Goal: Task Accomplishment & Management: Manage account settings

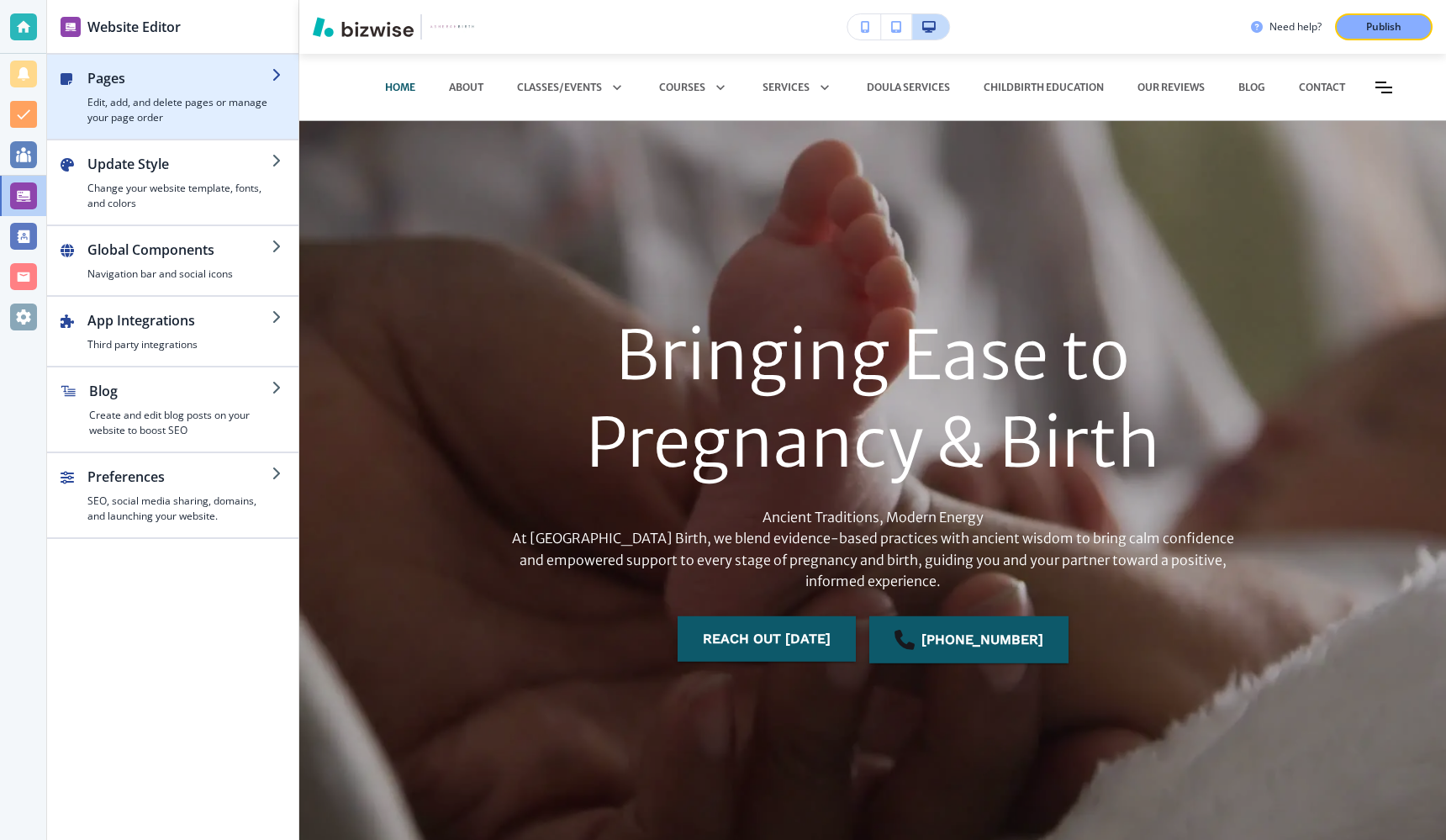
click at [161, 99] on h4 "Edit, add, and delete pages or manage your page order" at bounding box center [179, 110] width 184 height 30
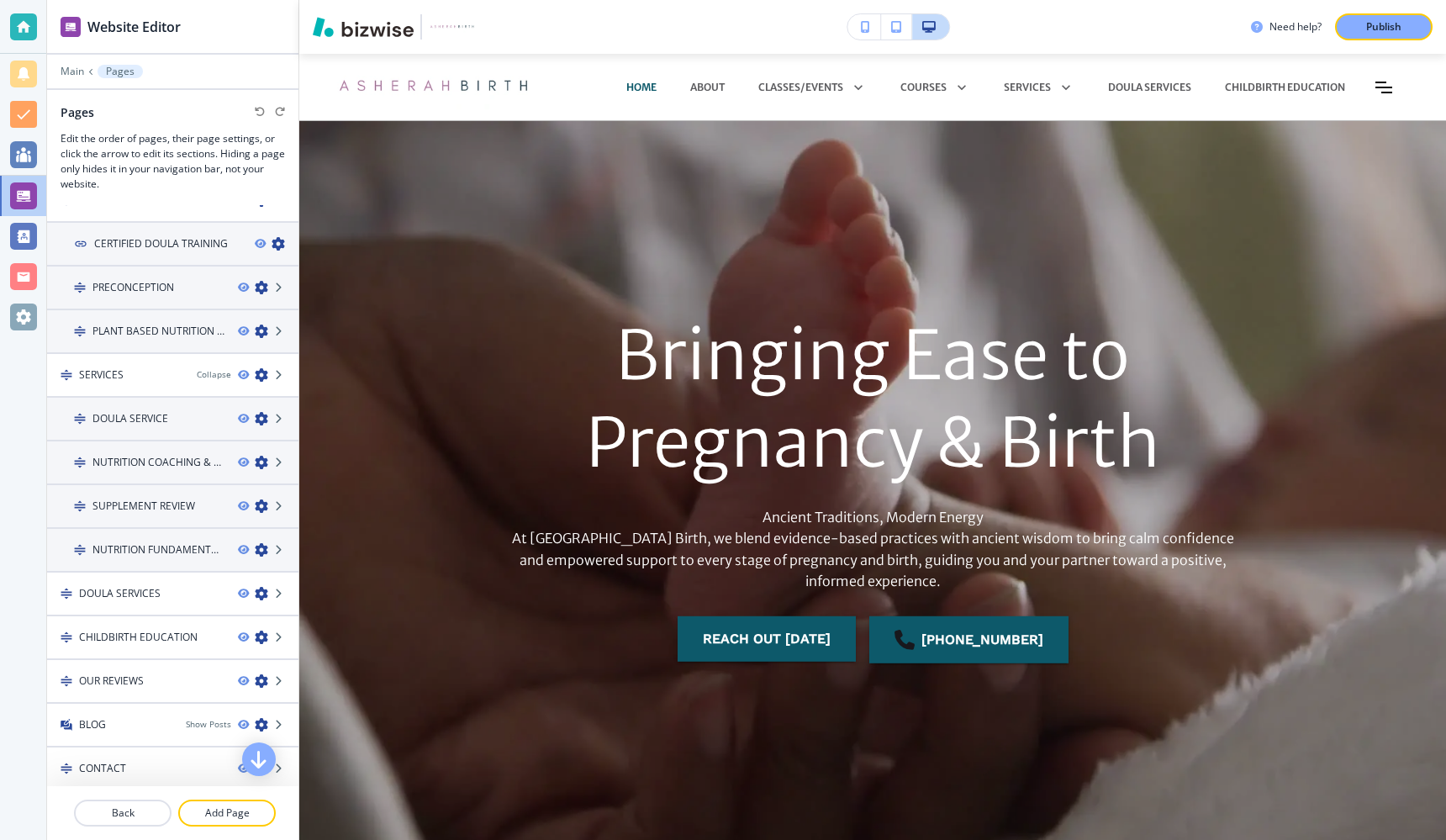
scroll to position [339, 0]
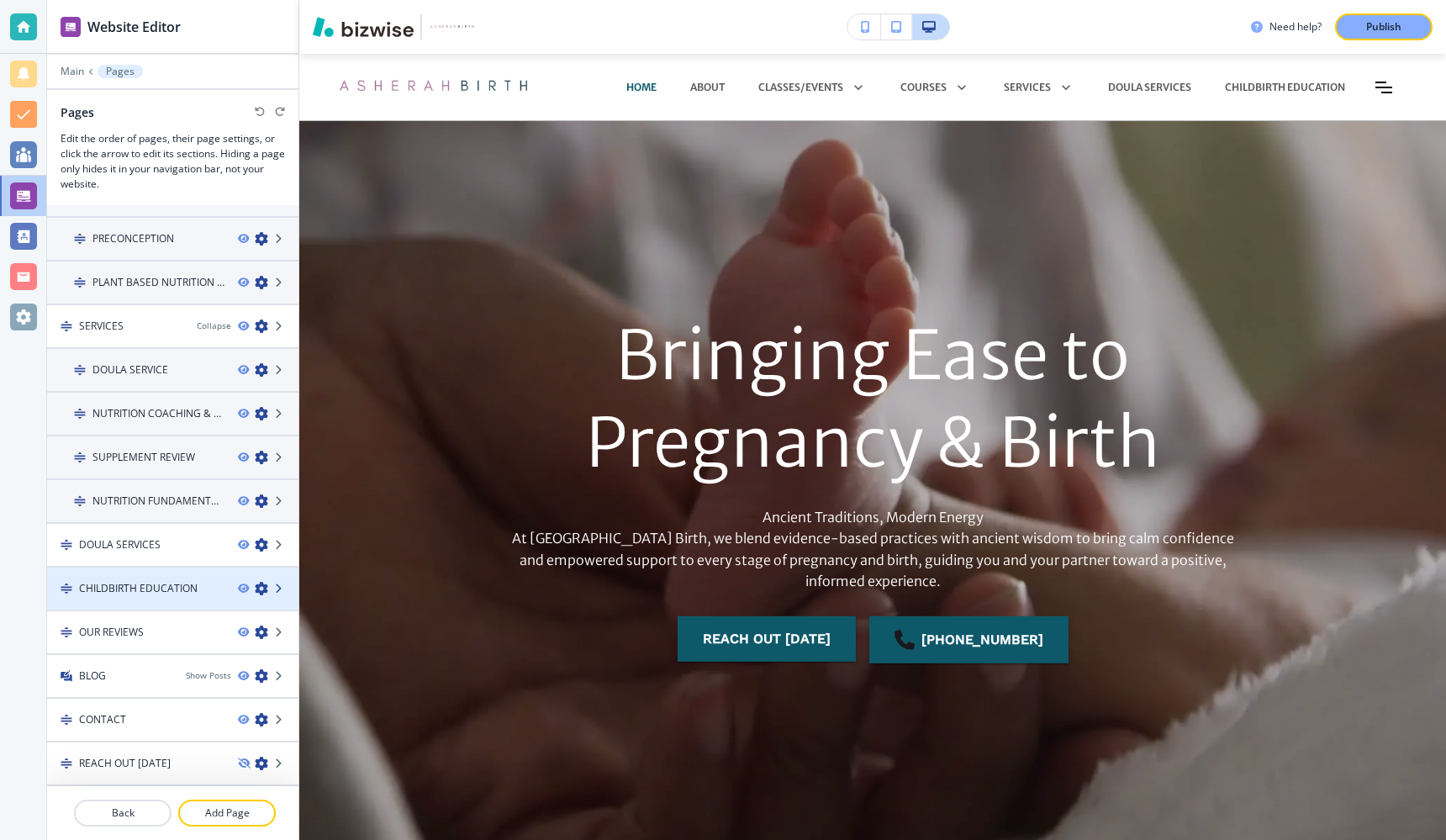
click at [280, 589] on icon at bounding box center [280, 588] width 10 height 10
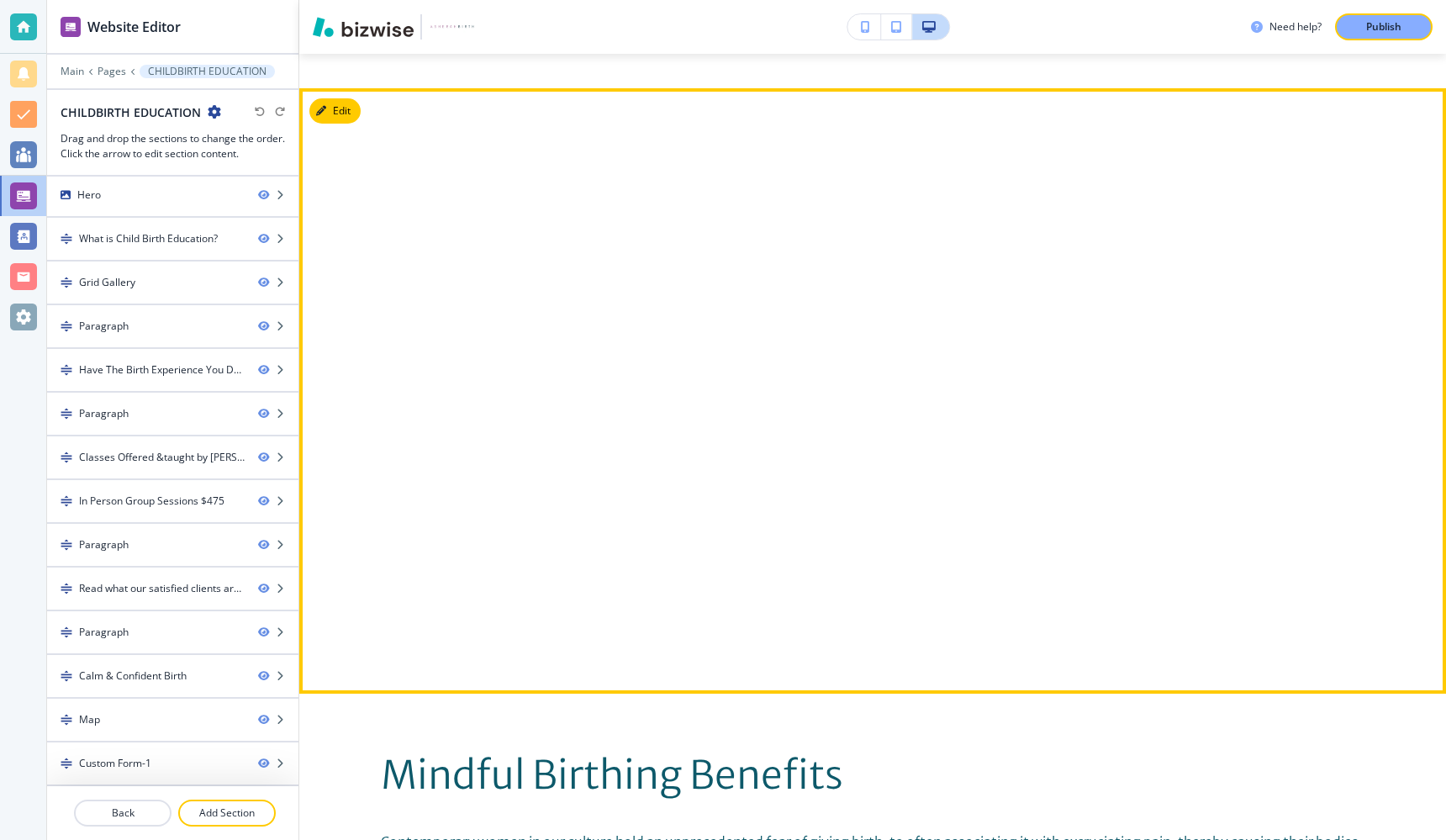
scroll to position [1575, 0]
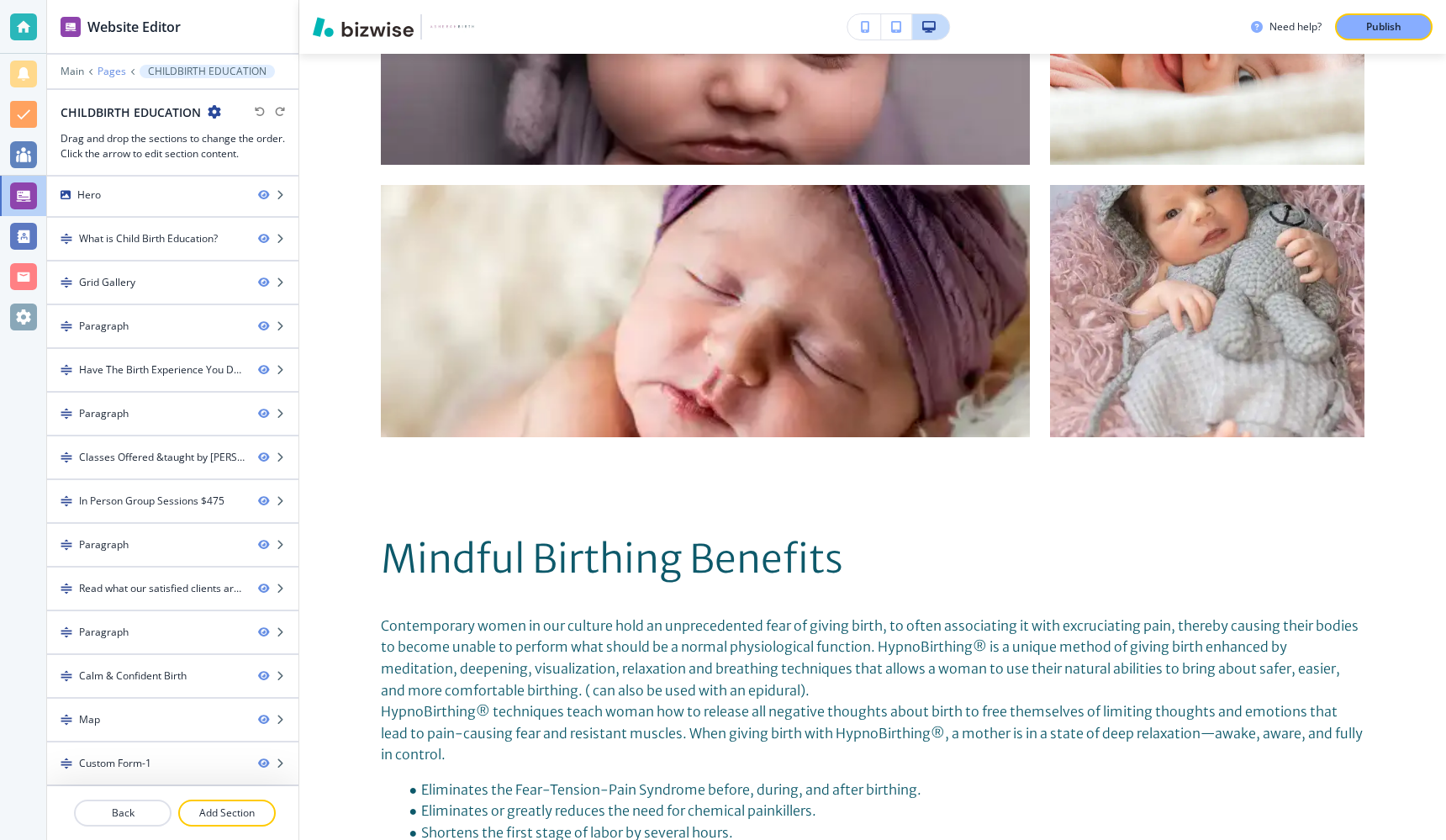
click at [112, 76] on p "Pages" at bounding box center [112, 71] width 28 height 12
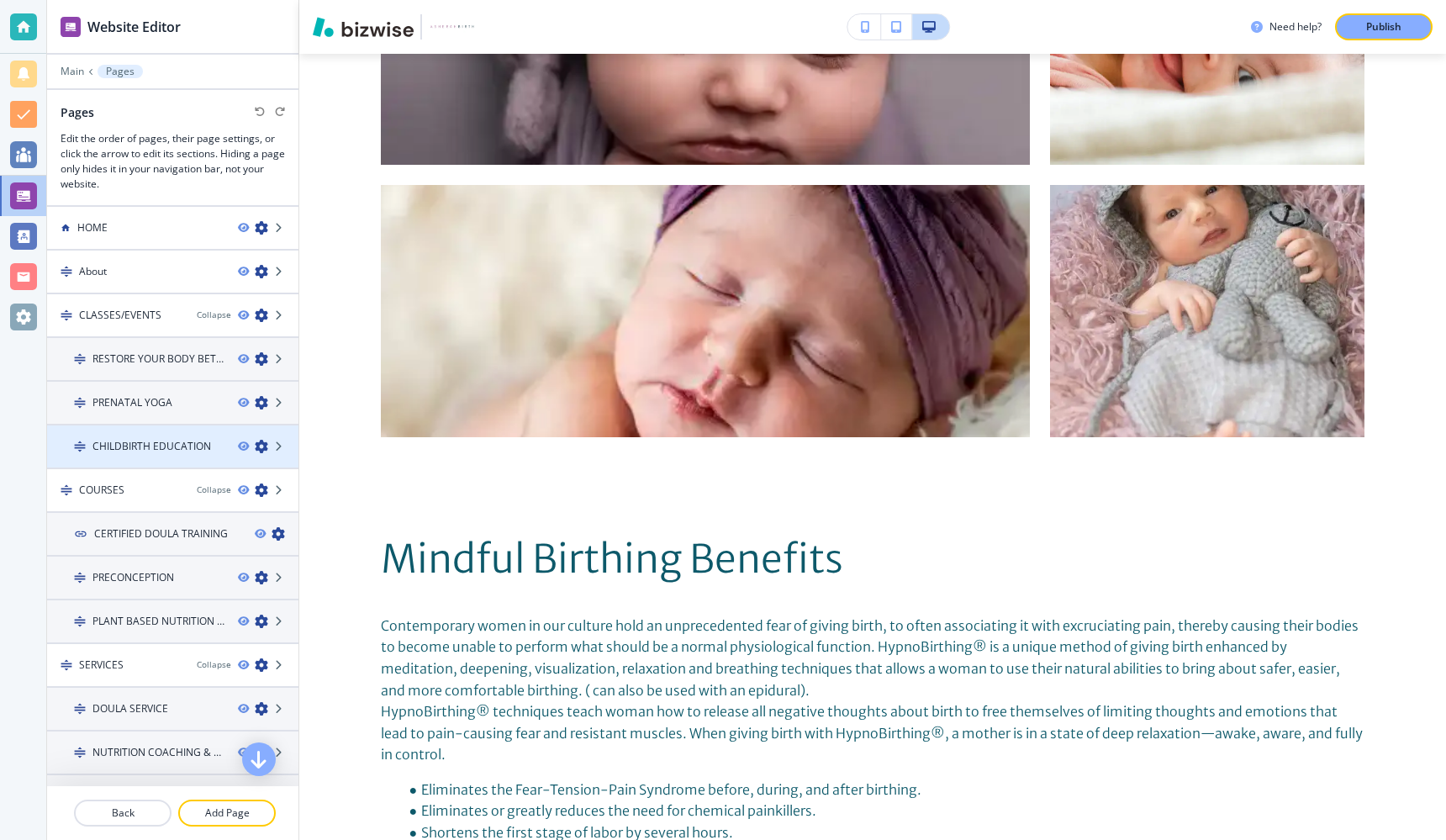
click at [165, 449] on h4 "CHILDBIRTH EDUCATION" at bounding box center [152, 446] width 118 height 15
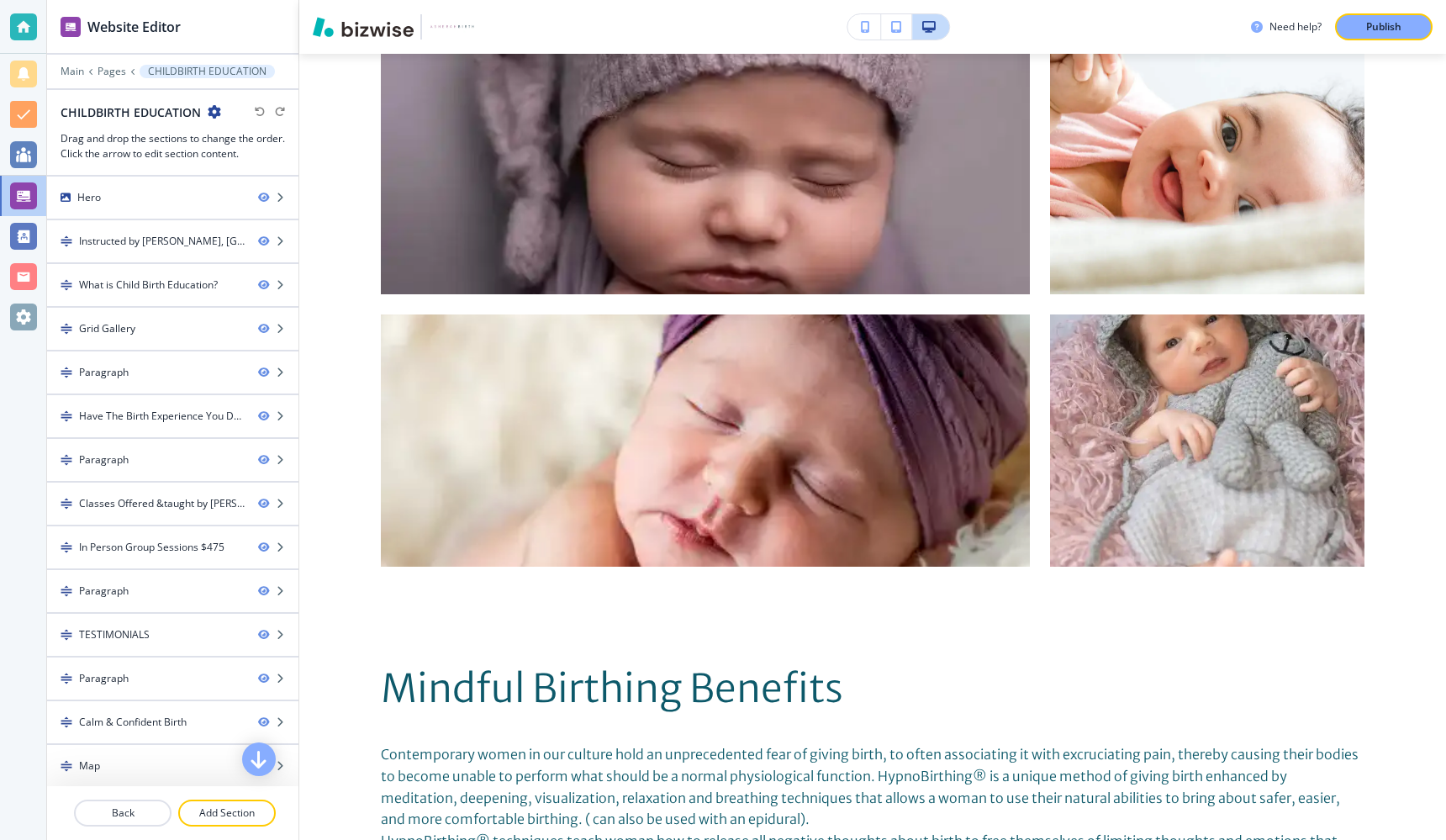
scroll to position [0, 0]
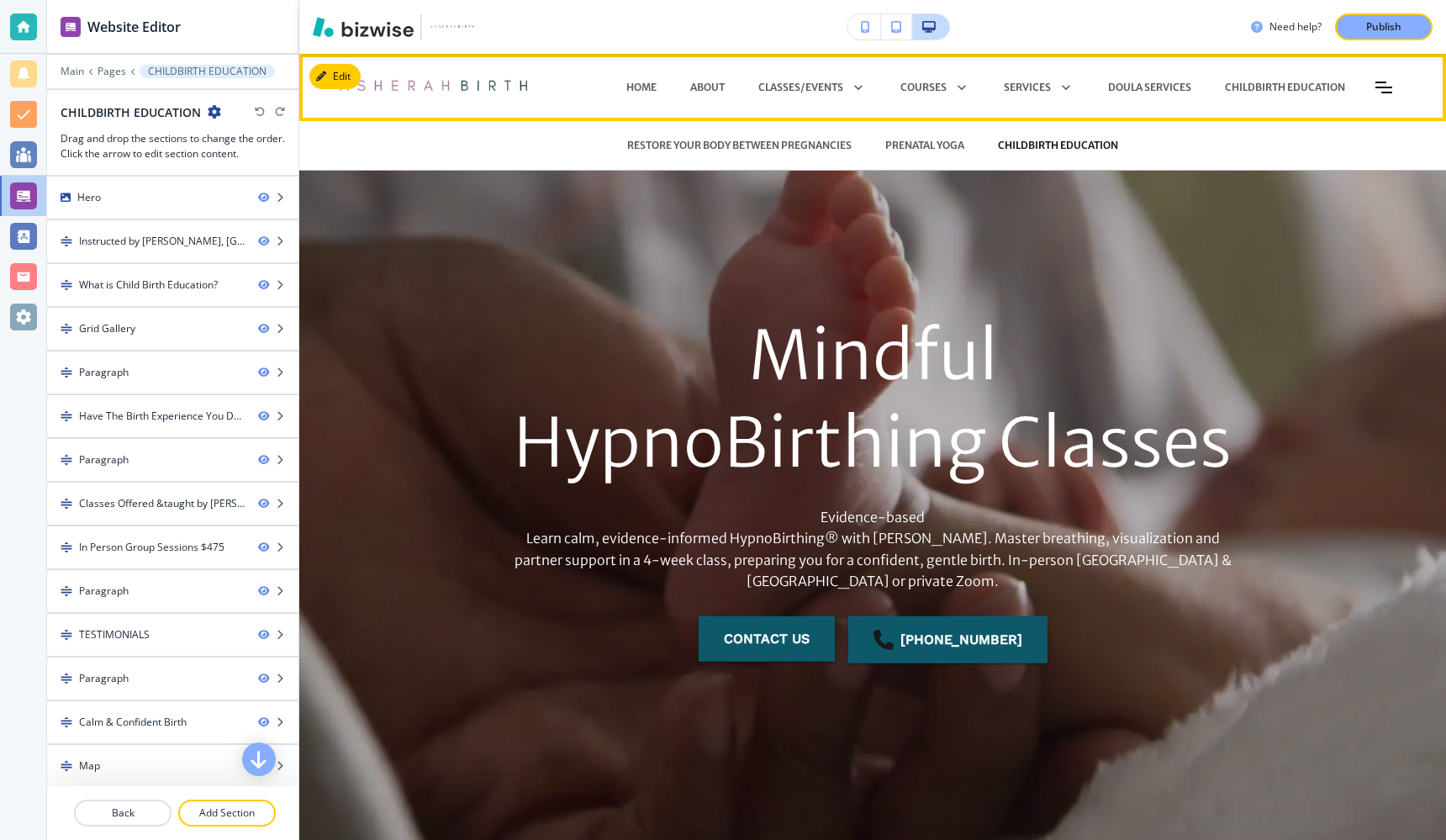
click at [1058, 142] on p "CHILDBIRTH EDUCATION" at bounding box center [1058, 145] width 120 height 15
click at [777, 84] on p "CLASSES/EVENTS" at bounding box center [801, 87] width 85 height 15
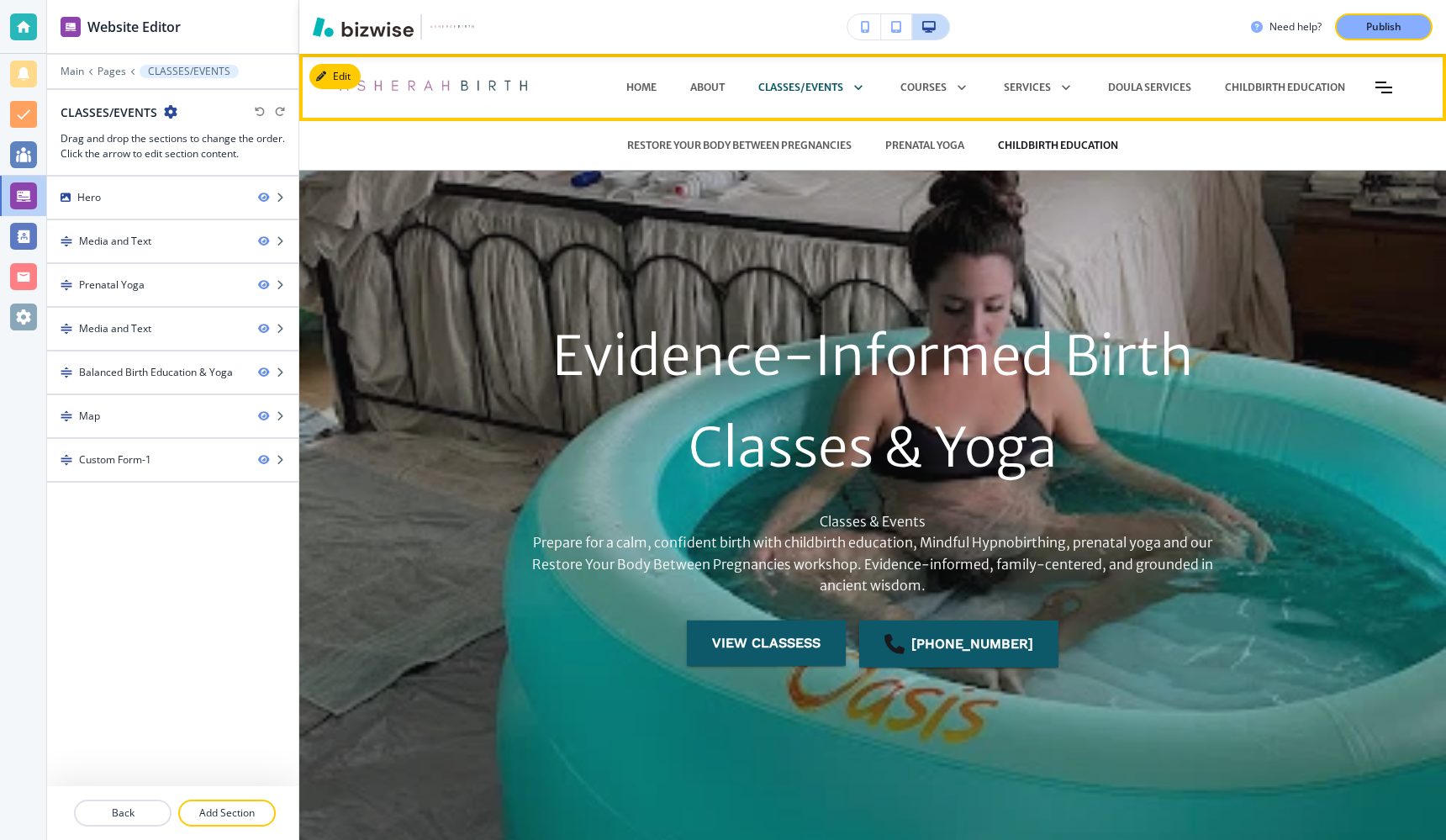
click at [1065, 145] on p "CHILDBIRTH EDUCATION" at bounding box center [1058, 145] width 120 height 15
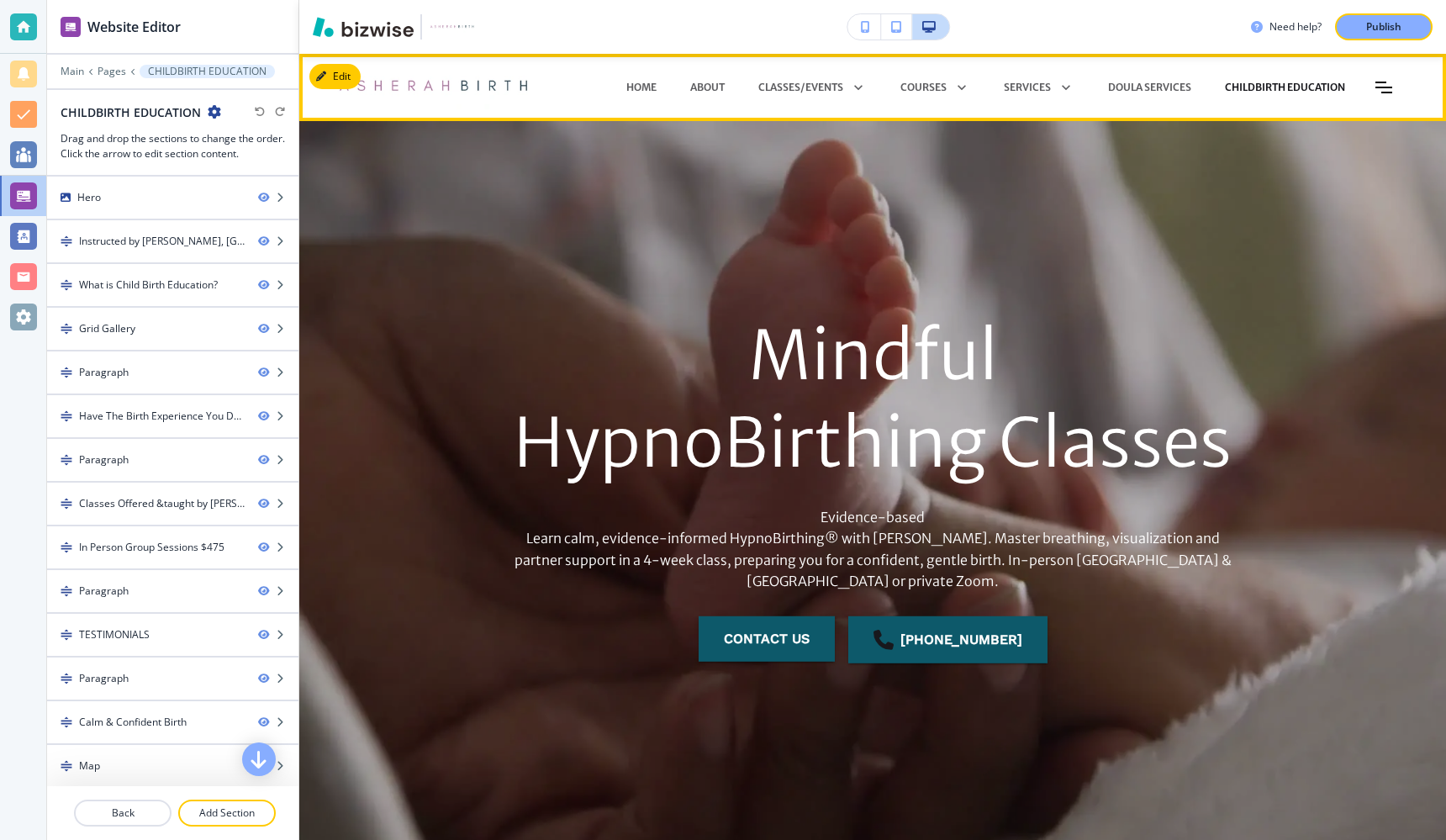
click at [1260, 82] on p "CHILDBIRTH EDUCATION" at bounding box center [1285, 87] width 120 height 15
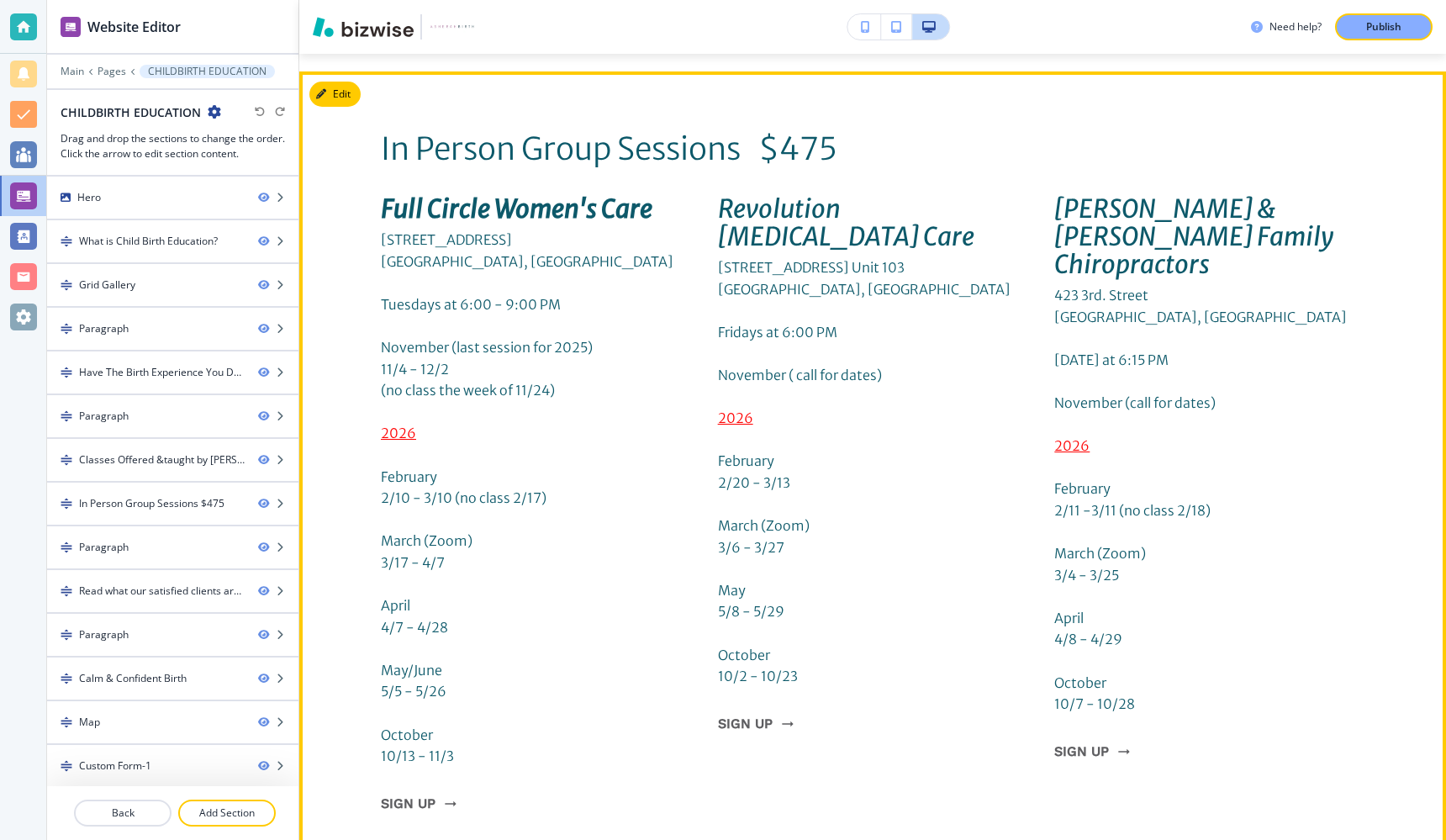
scroll to position [5491, 0]
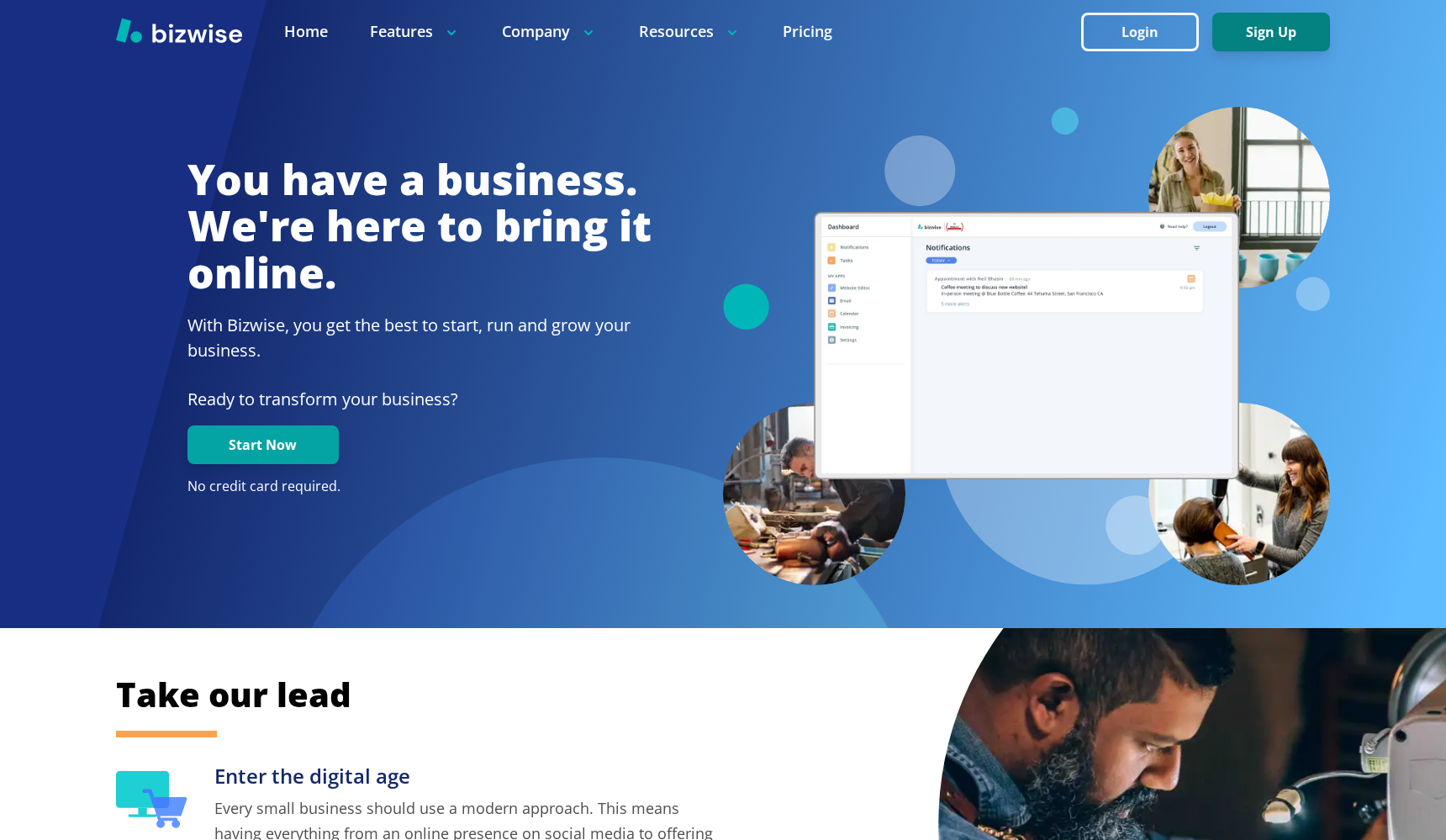
click at [1266, 26] on button "Sign Up" at bounding box center [1270, 31] width 117 height 38
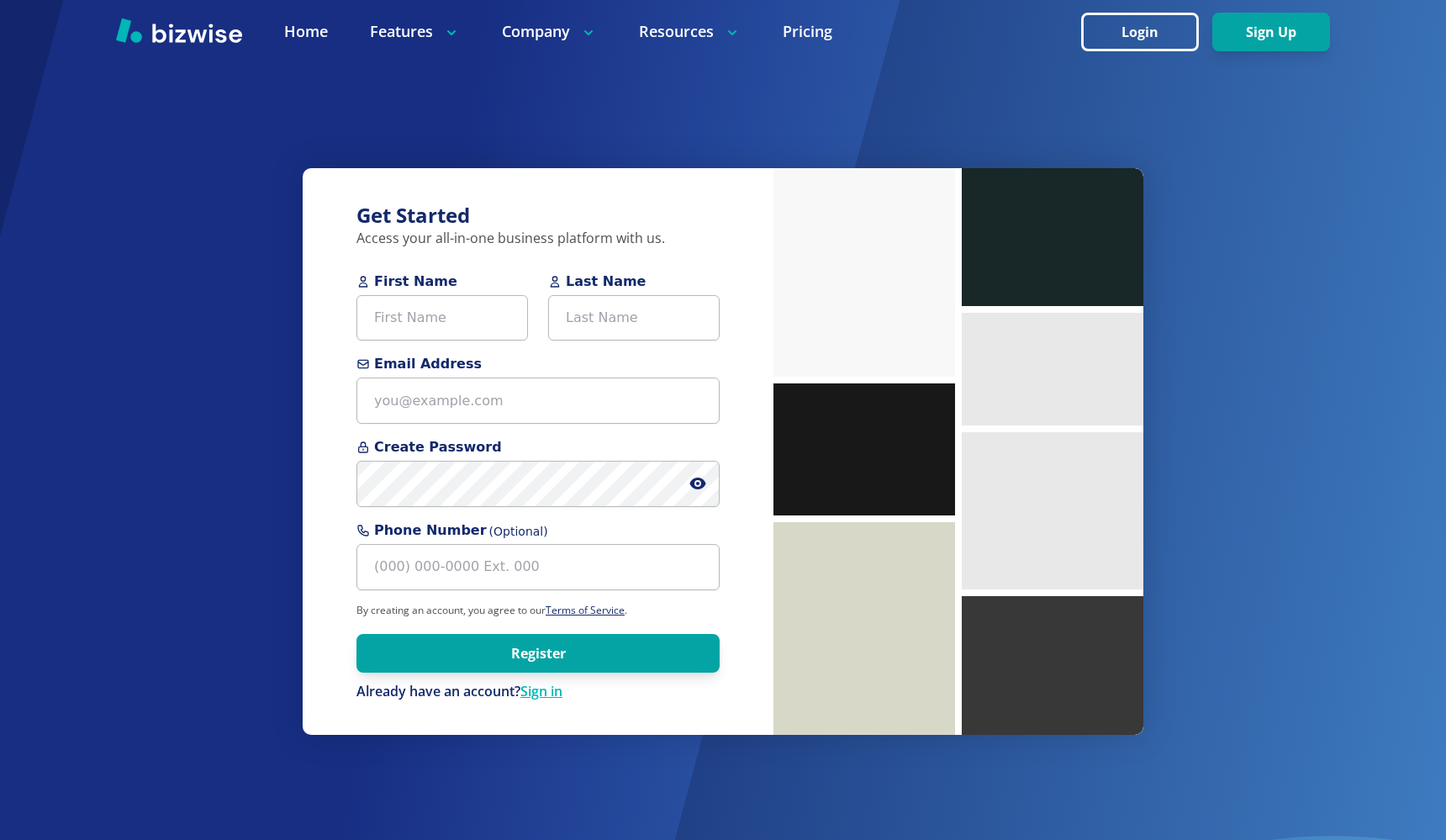
click at [1266, 26] on button "Sign Up" at bounding box center [1270, 31] width 117 height 38
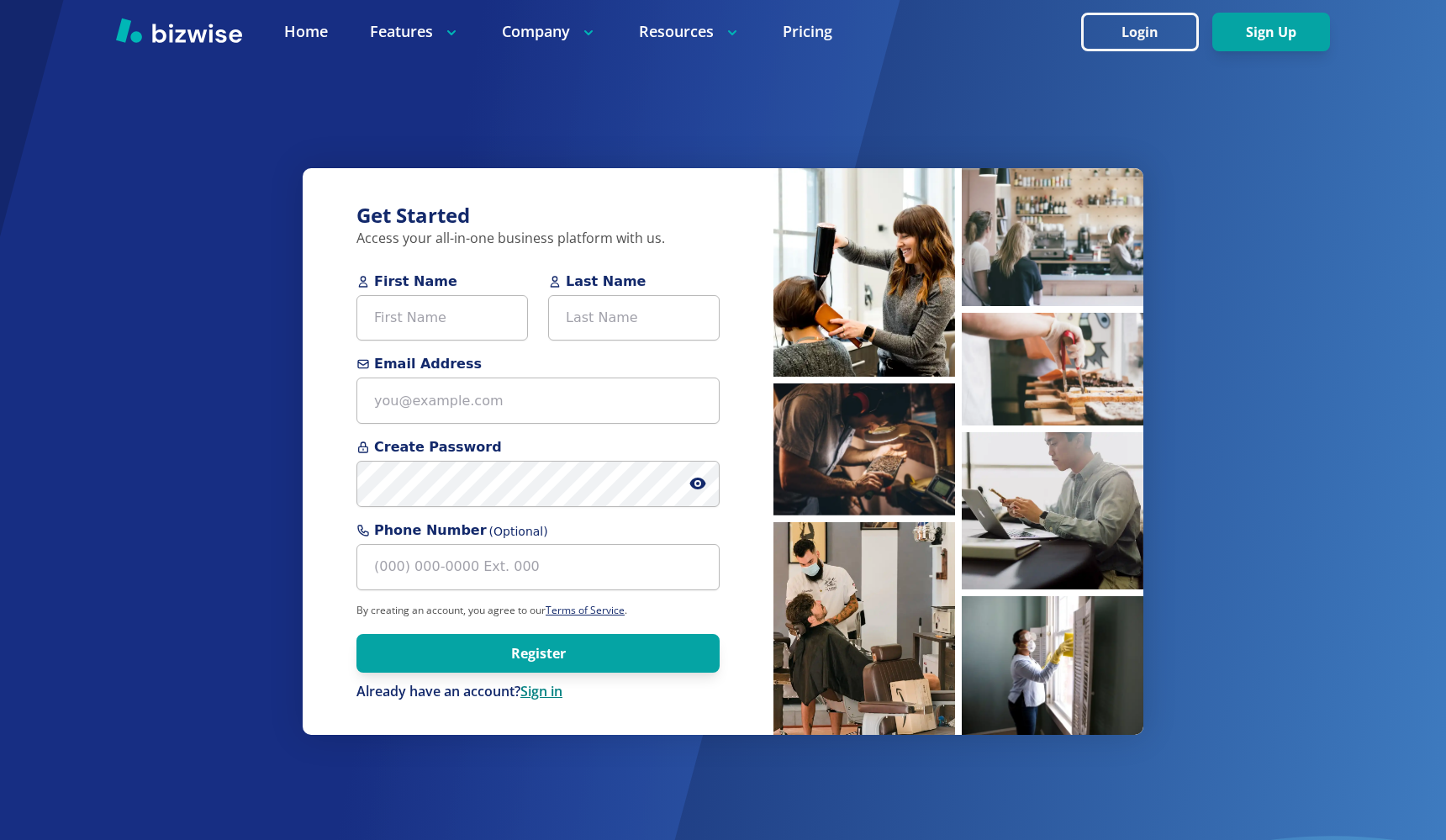
click at [546, 695] on link "Sign in" at bounding box center [541, 691] width 42 height 19
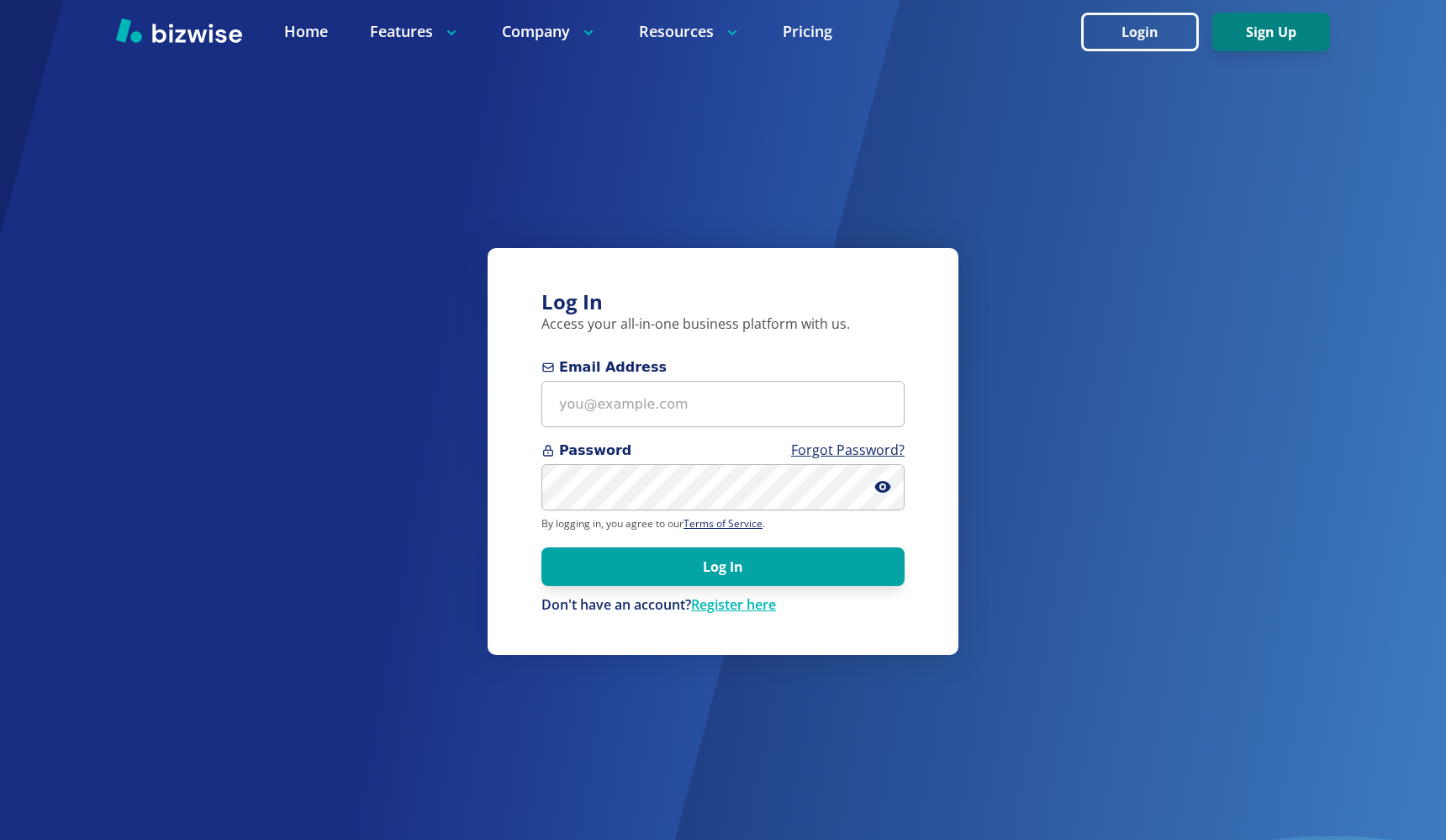
click at [1295, 34] on button "Sign Up" at bounding box center [1270, 31] width 117 height 38
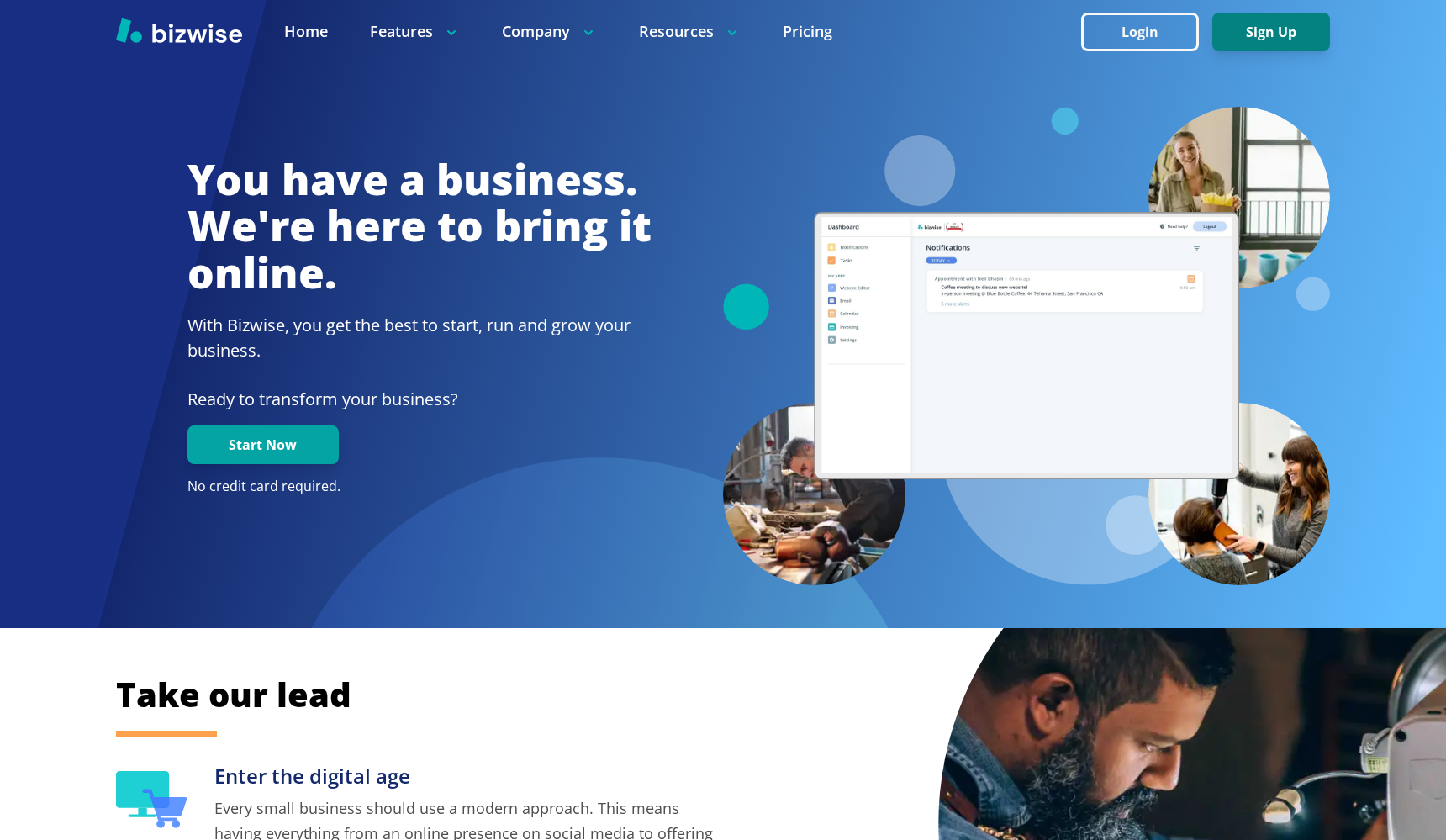
click at [1288, 38] on button "Sign Up" at bounding box center [1270, 31] width 117 height 38
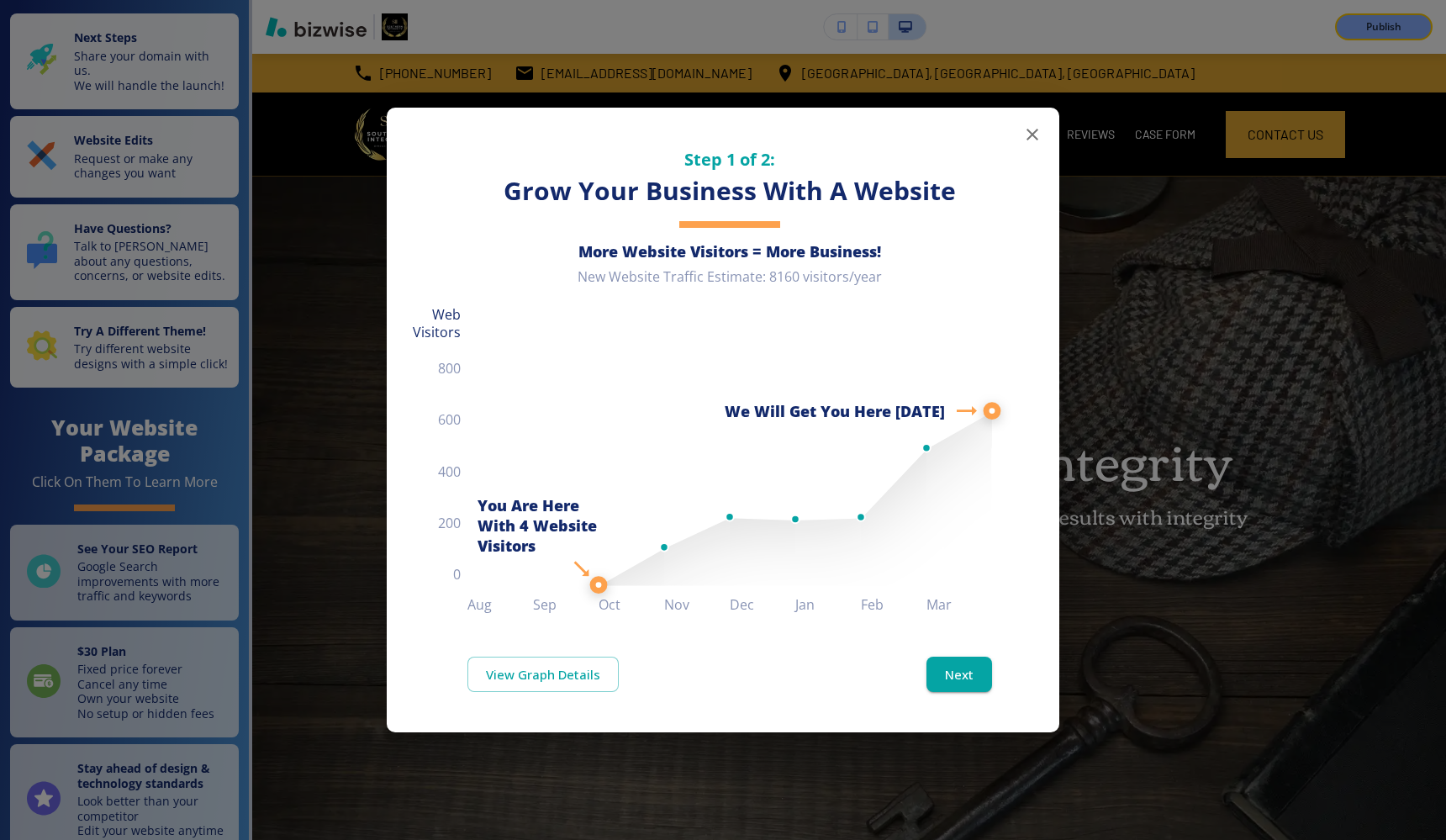
click at [1036, 139] on icon "button" at bounding box center [1032, 134] width 12 height 12
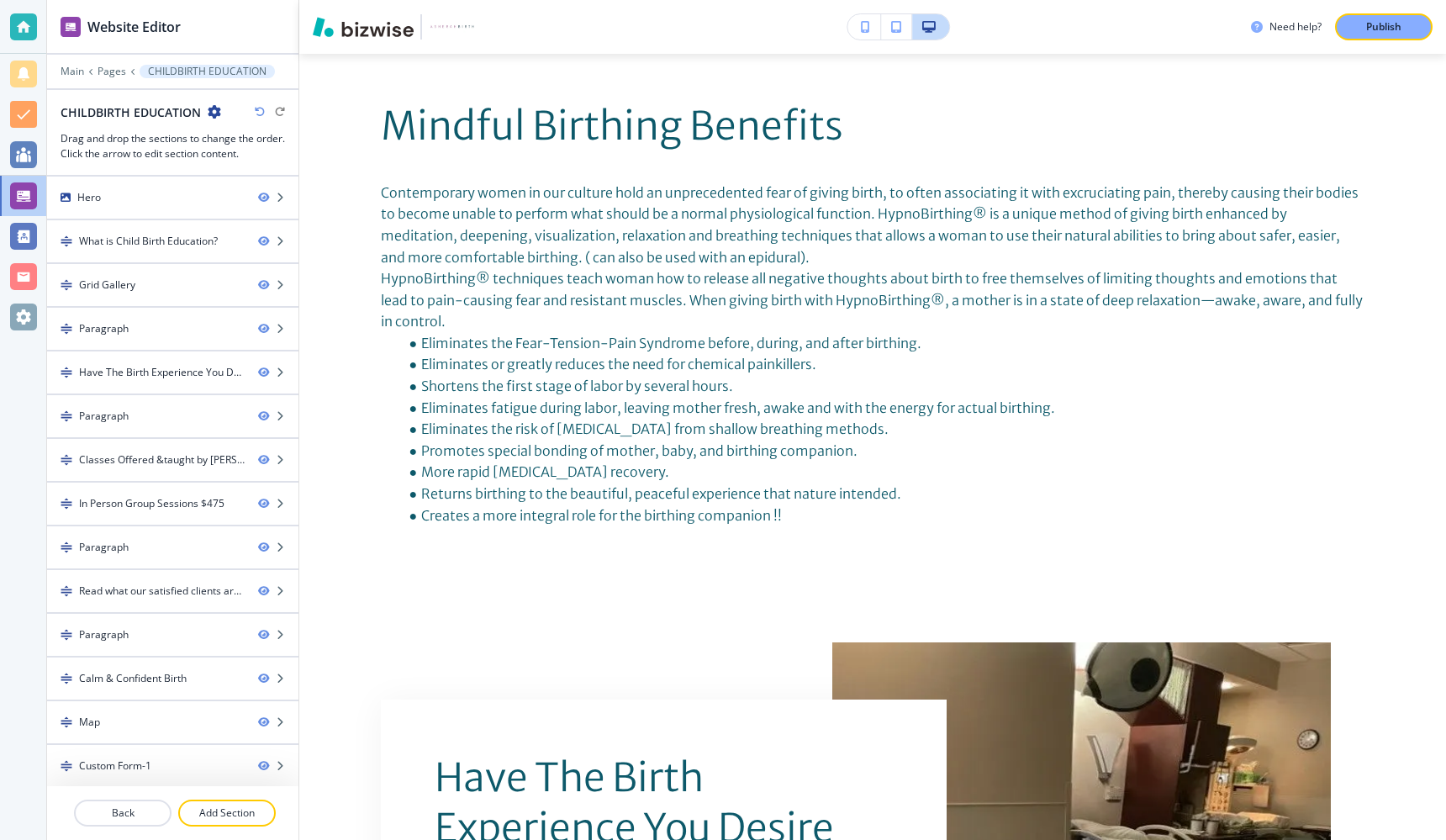
scroll to position [1911, 0]
